Goal: Transaction & Acquisition: Purchase product/service

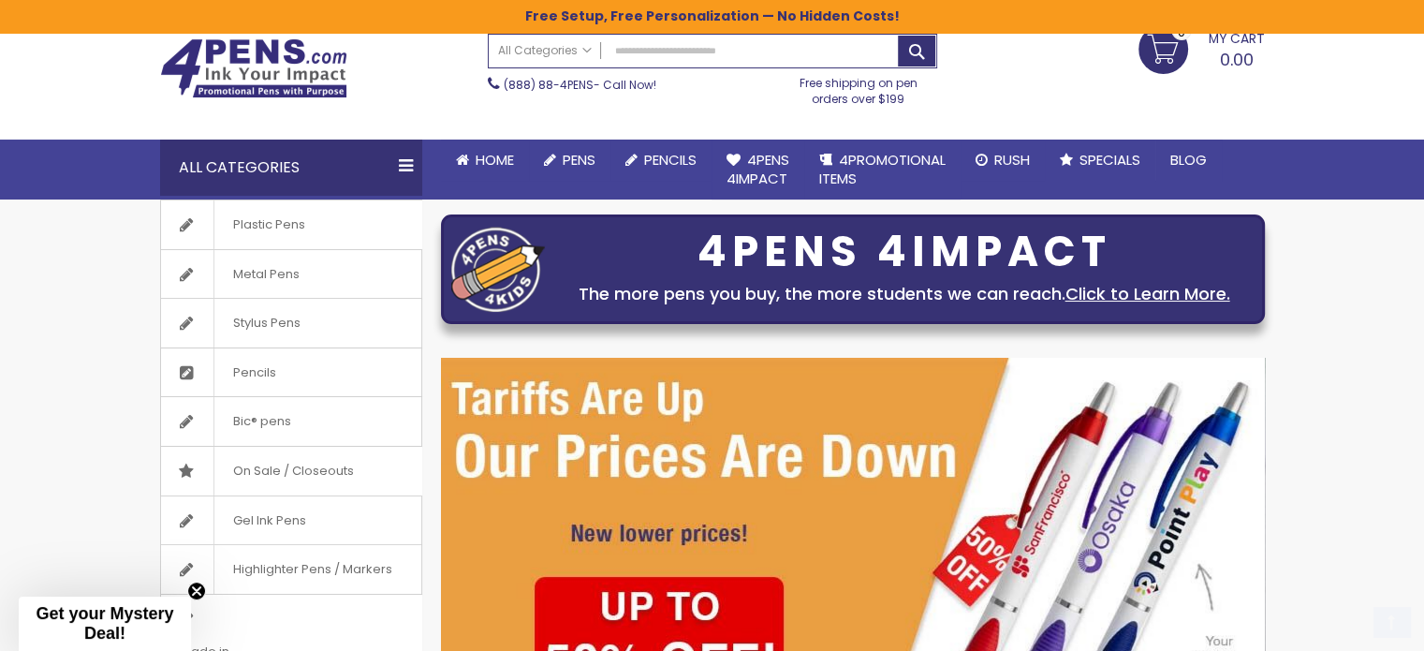
scroll to position [187, 0]
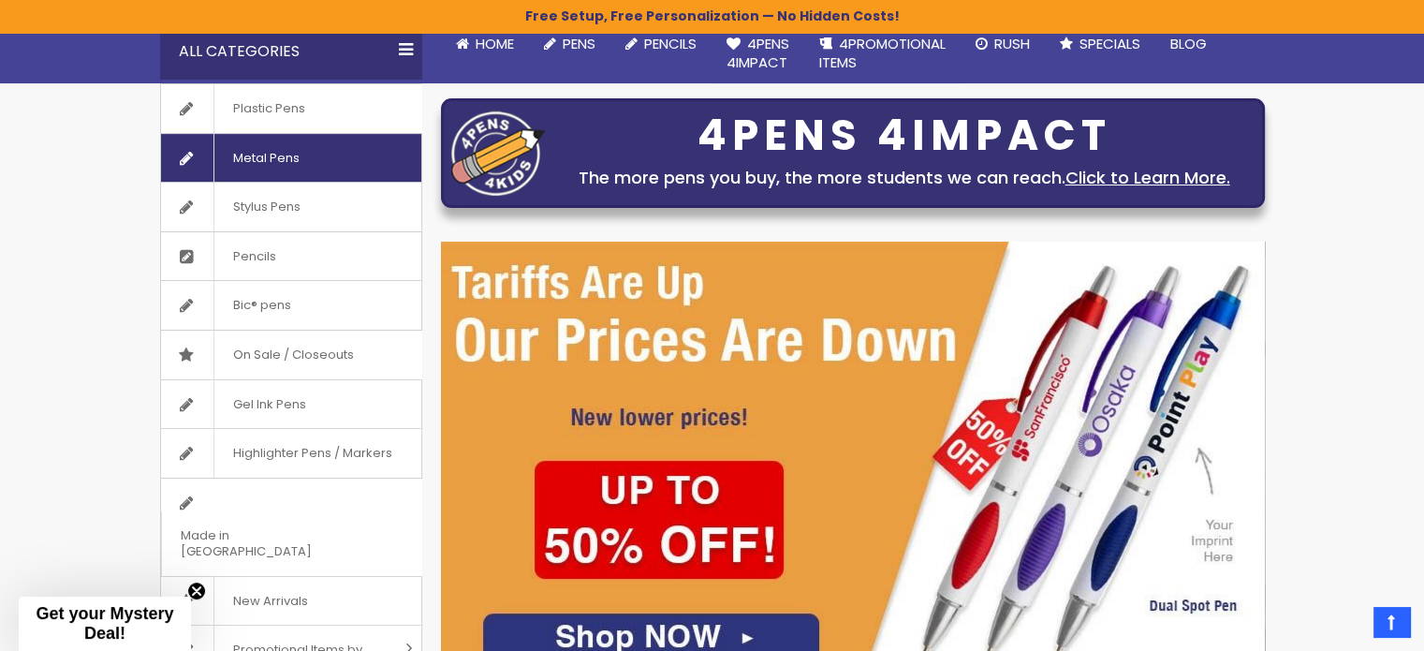
click at [294, 171] on span "Metal Pens" at bounding box center [265, 158] width 105 height 49
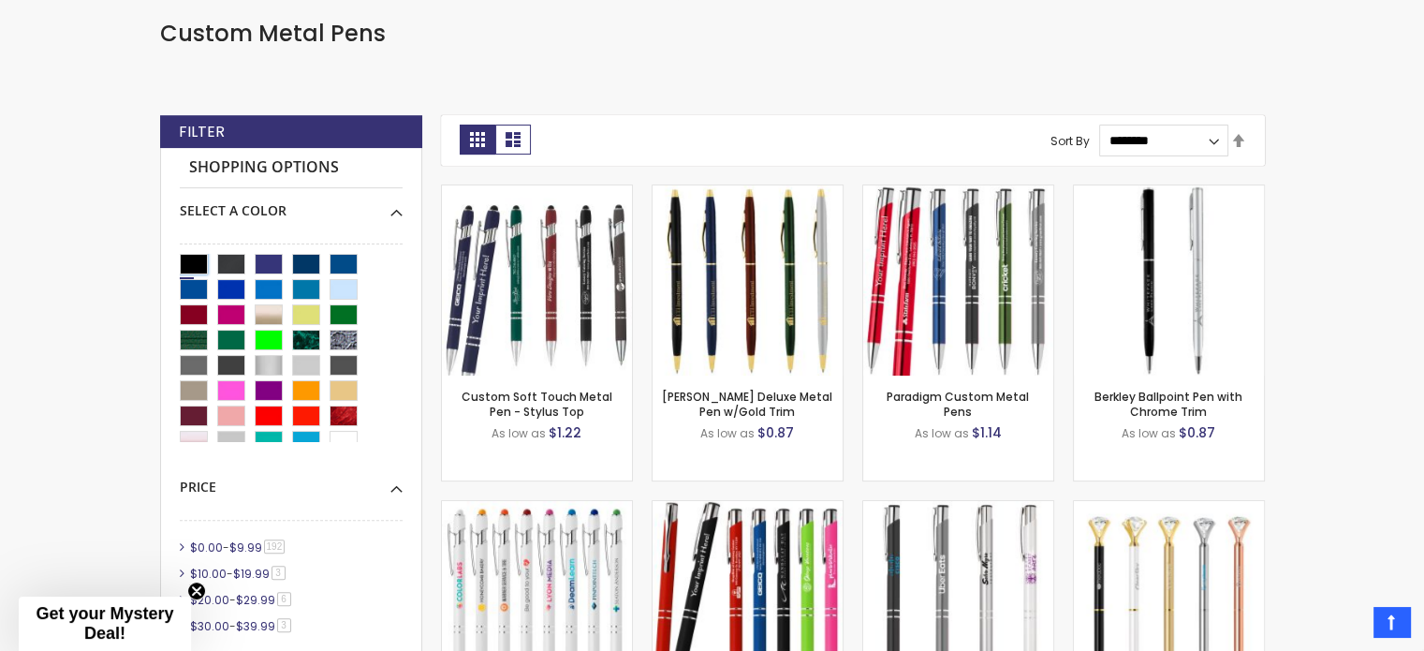
click at [198, 258] on div "Black" at bounding box center [194, 264] width 28 height 21
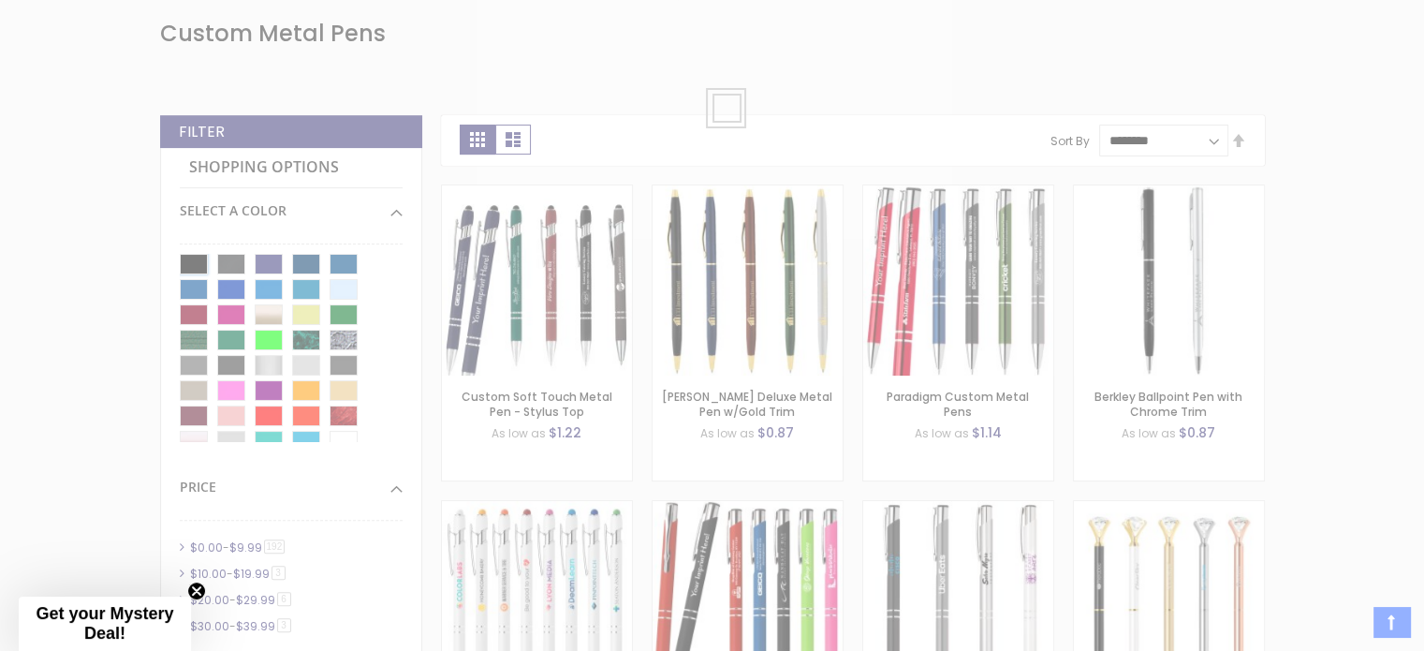
scroll to position [595, 0]
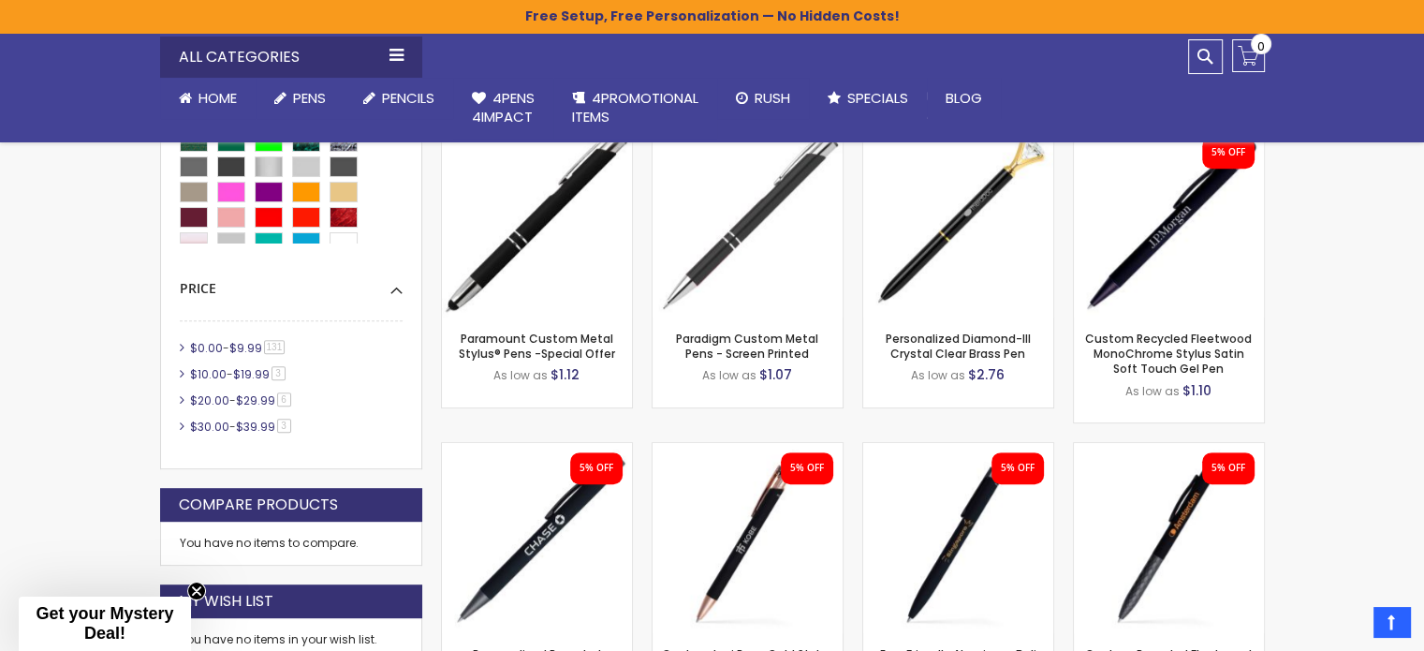
scroll to position [782, 0]
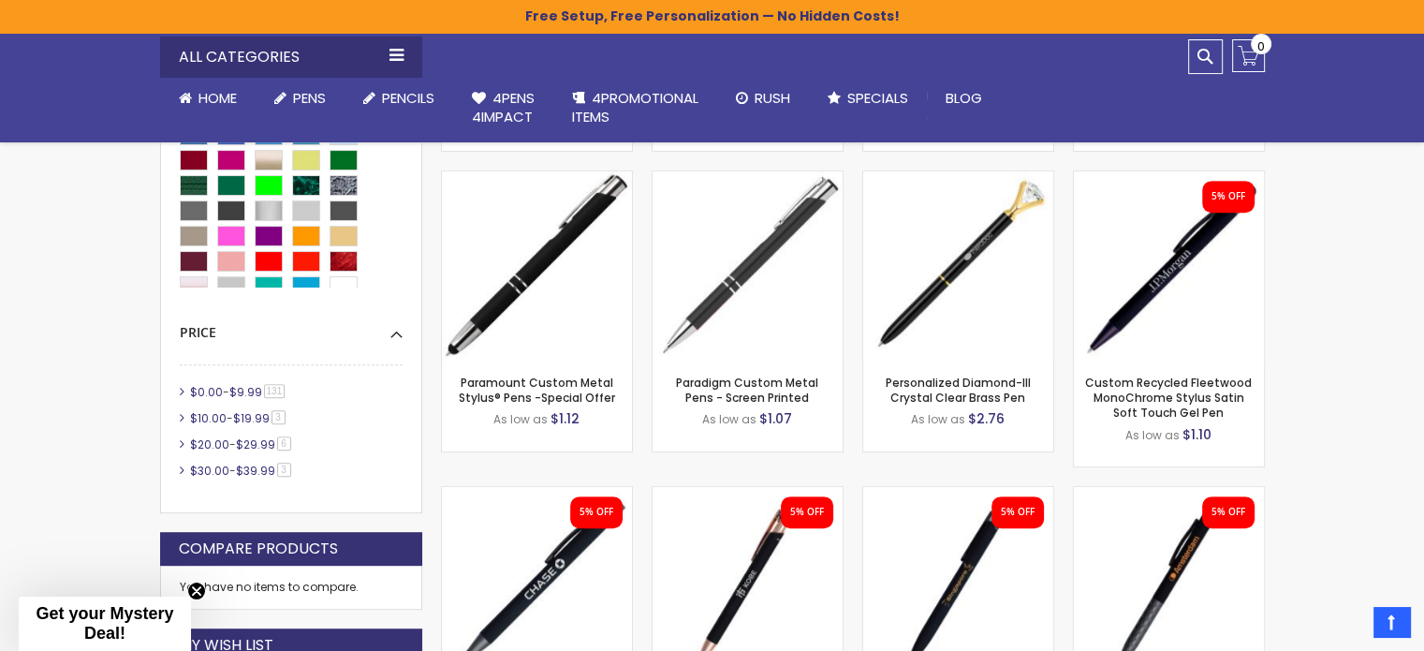
drag, startPoint x: 1216, startPoint y: 332, endPoint x: 1330, endPoint y: 314, distance: 115.8
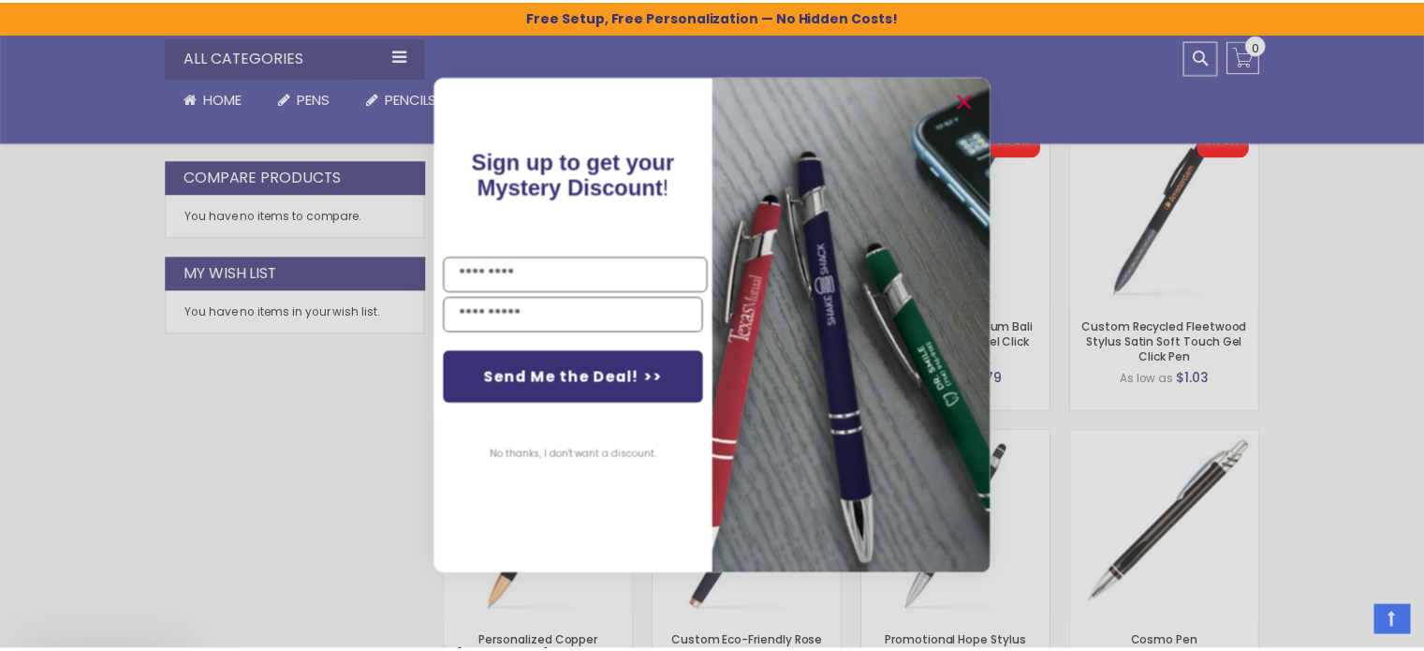
scroll to position [1156, 0]
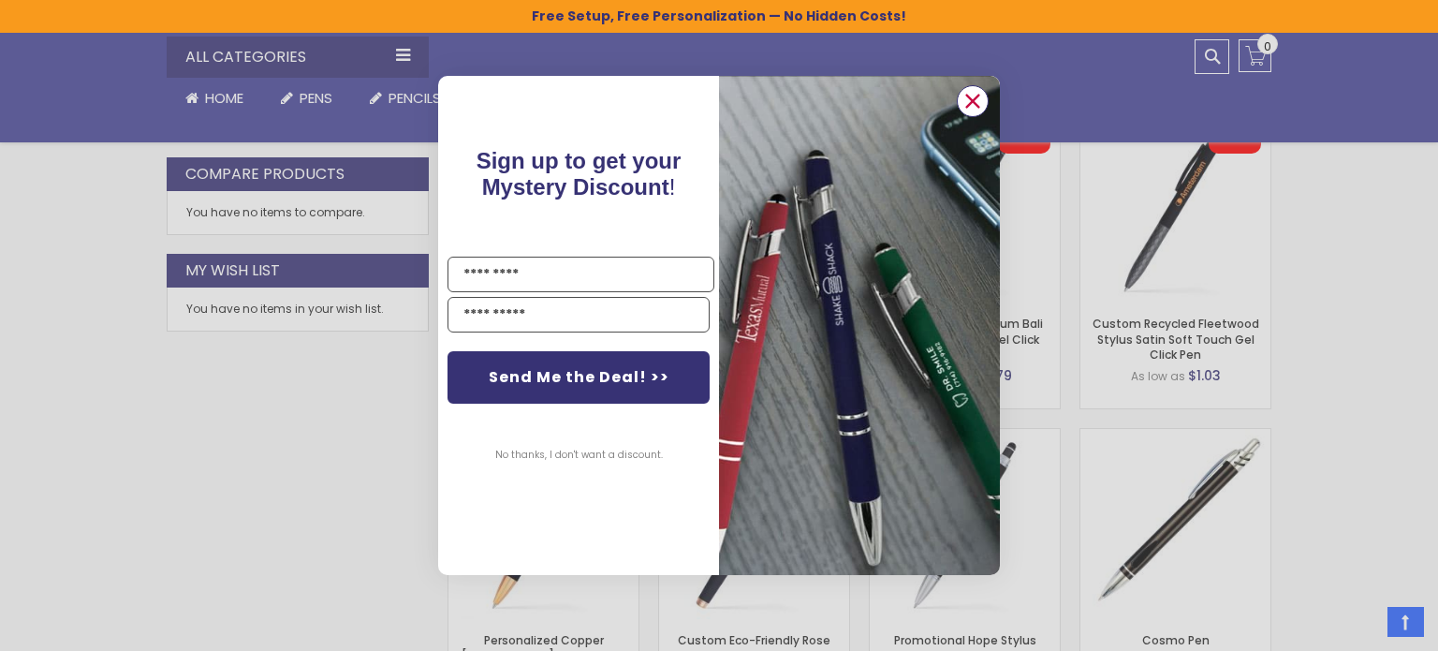
click at [967, 109] on circle "Close dialog" at bounding box center [973, 101] width 28 height 28
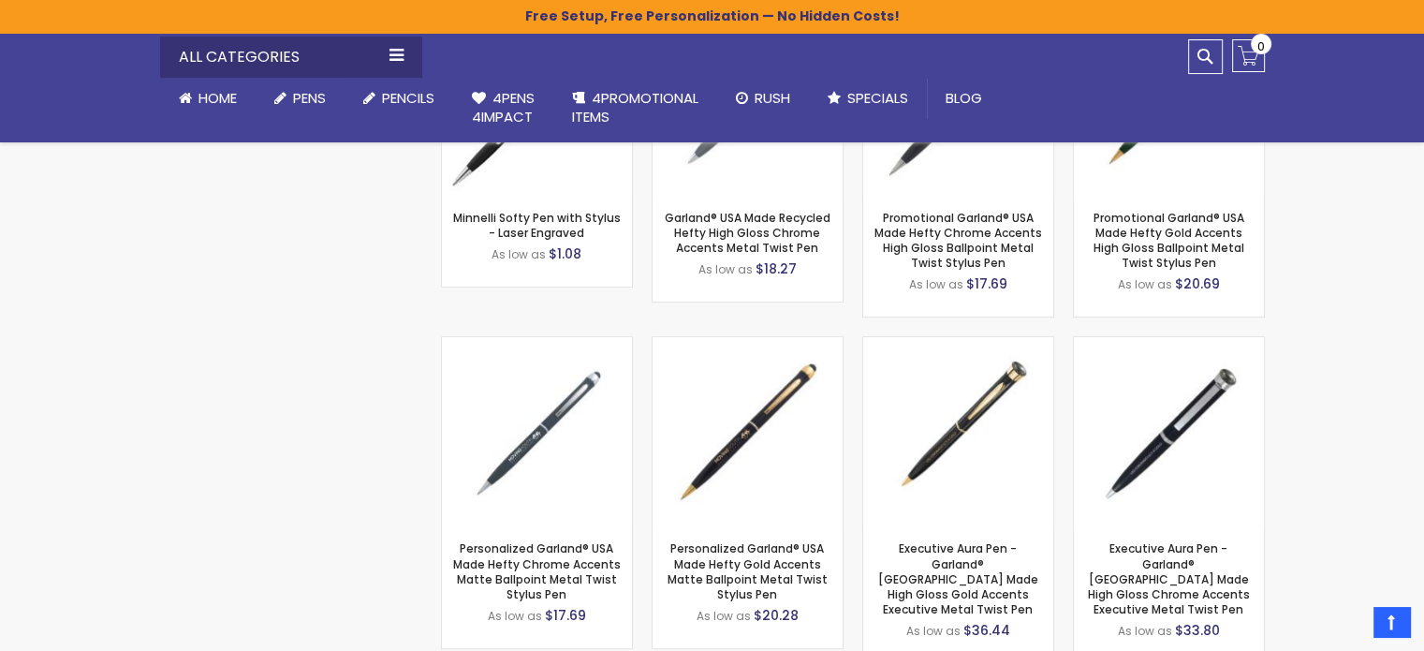
scroll to position [7898, 0]
